Goal: Navigation & Orientation: Find specific page/section

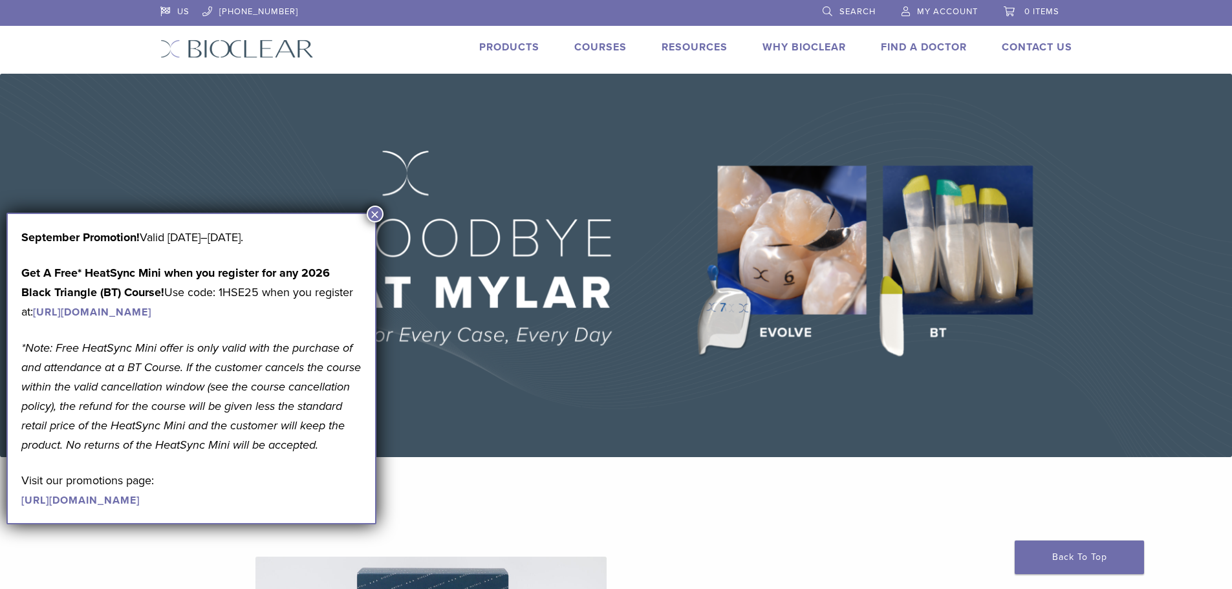
click at [377, 213] on button "×" at bounding box center [375, 214] width 17 height 17
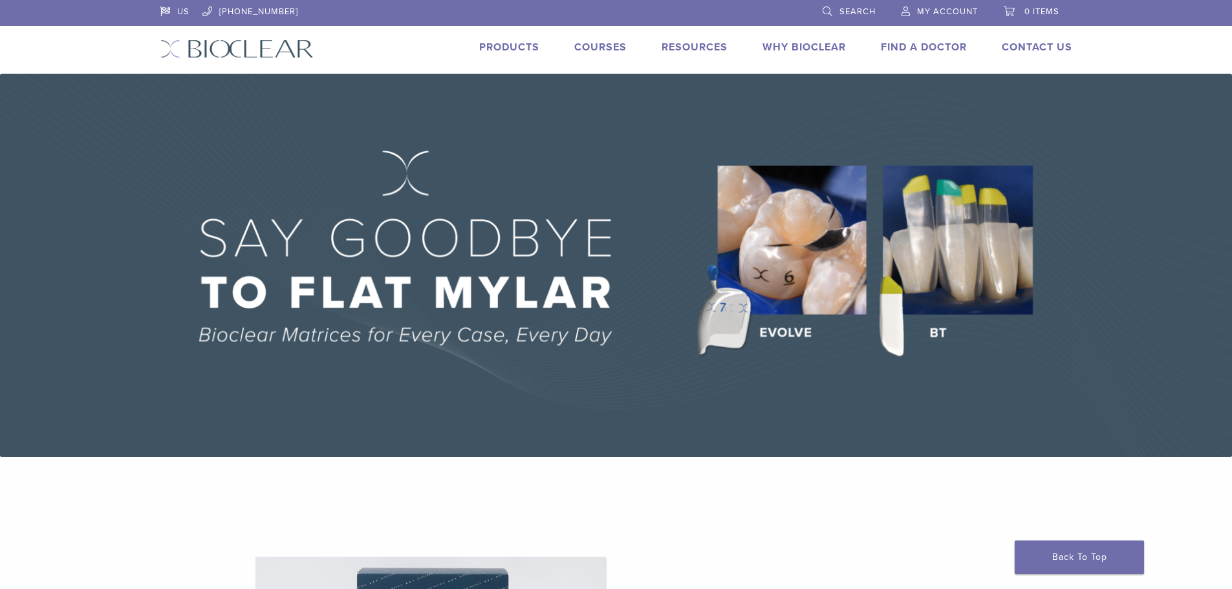
click at [621, 47] on link "Courses" at bounding box center [600, 47] width 52 height 13
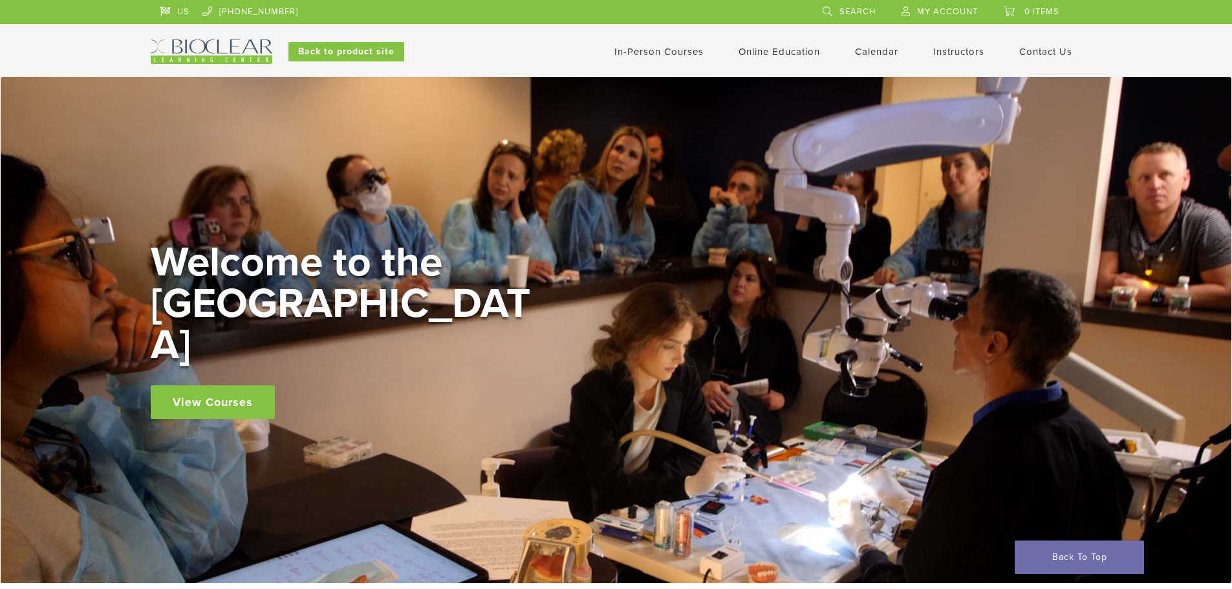
click at [947, 56] on link "Instructors" at bounding box center [958, 52] width 51 height 12
